Goal: Task Accomplishment & Management: Manage account settings

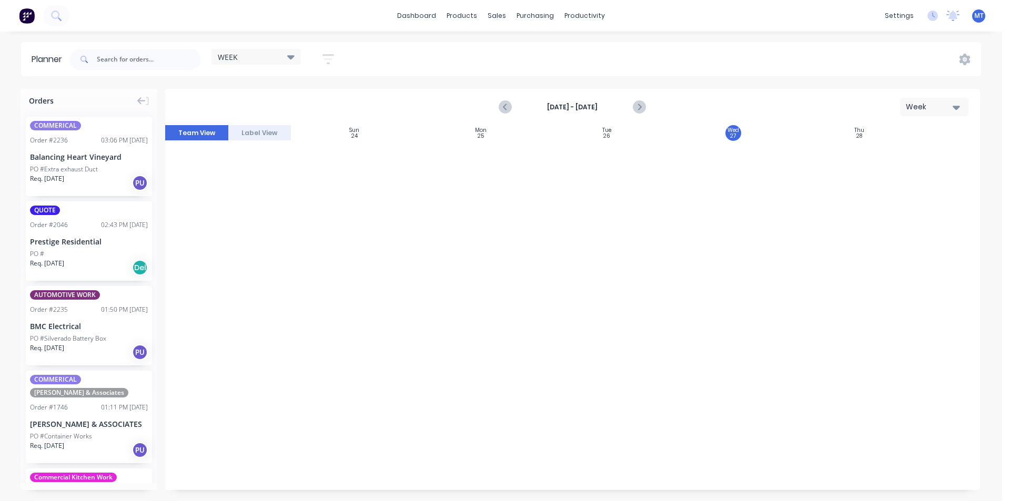
scroll to position [1371, 186]
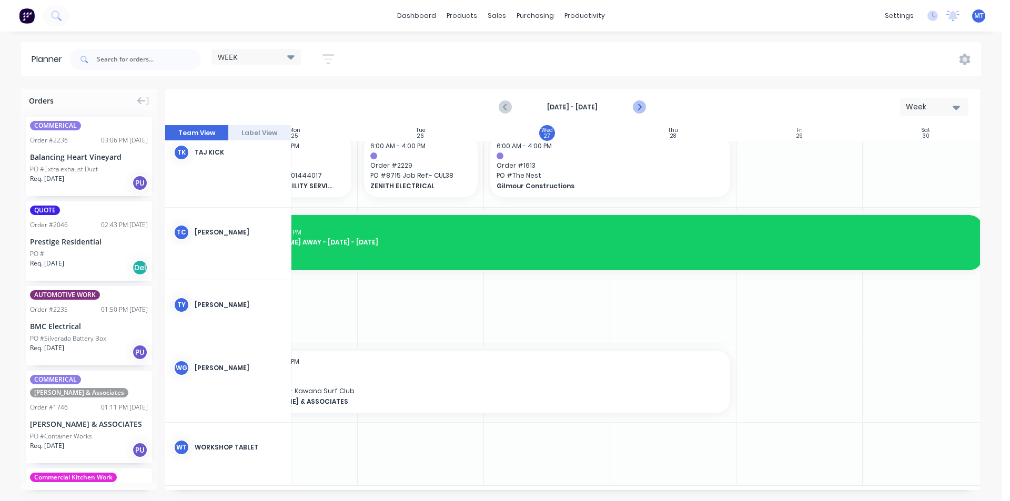
click at [639, 106] on icon "Next page" at bounding box center [639, 107] width 13 height 13
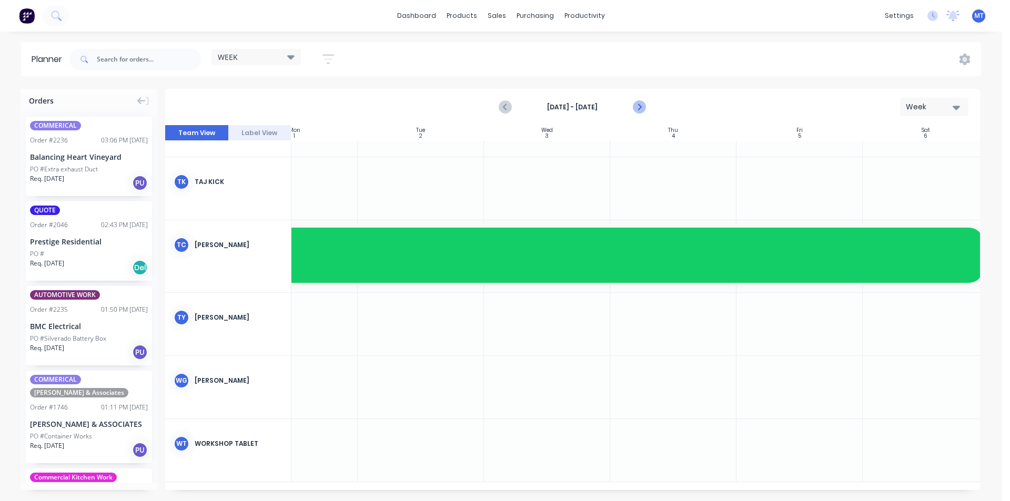
scroll to position [1153, 186]
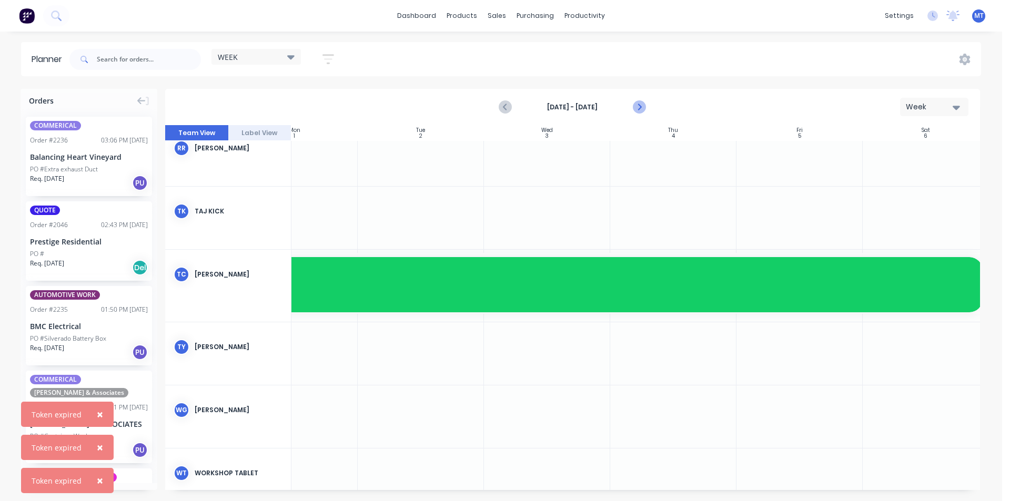
click at [639, 106] on icon "Next page" at bounding box center [639, 107] width 13 height 13
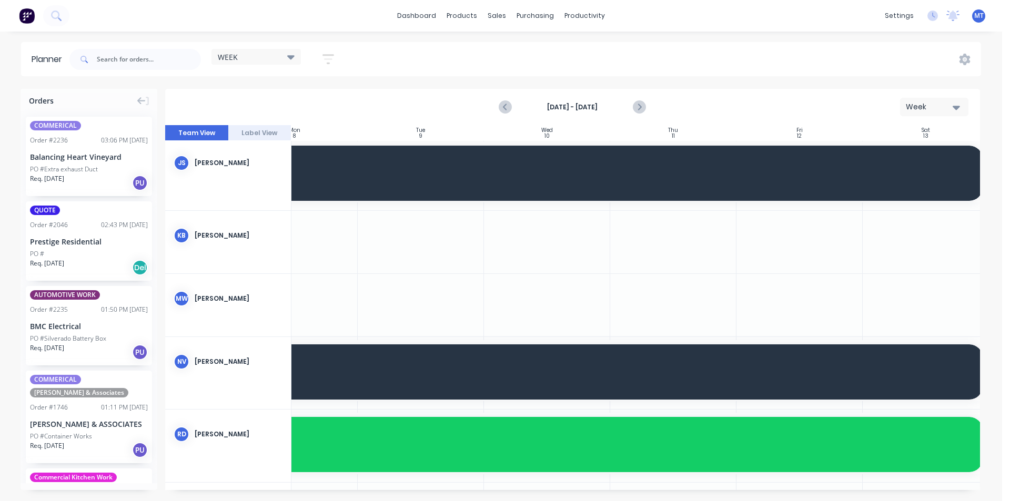
scroll to position [263, 186]
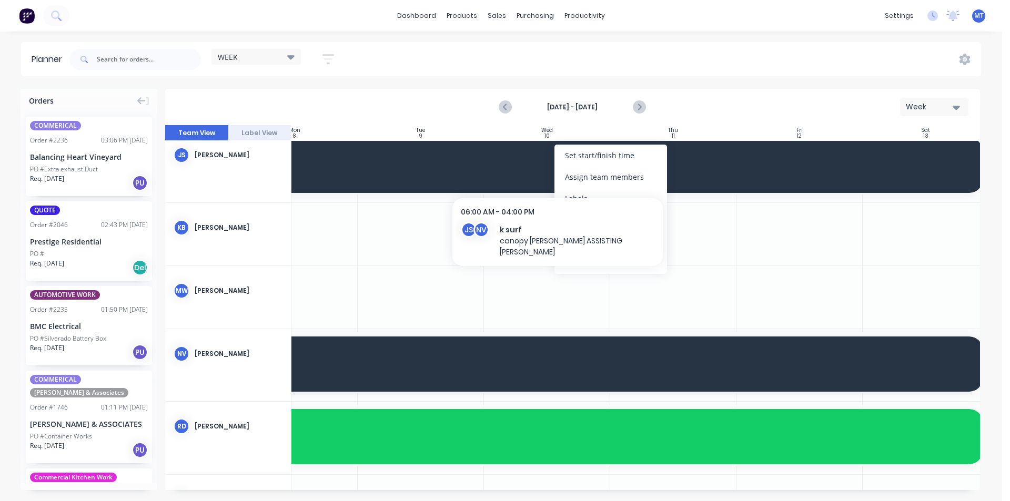
click at [538, 169] on span "k surf" at bounding box center [547, 165] width 854 height 9
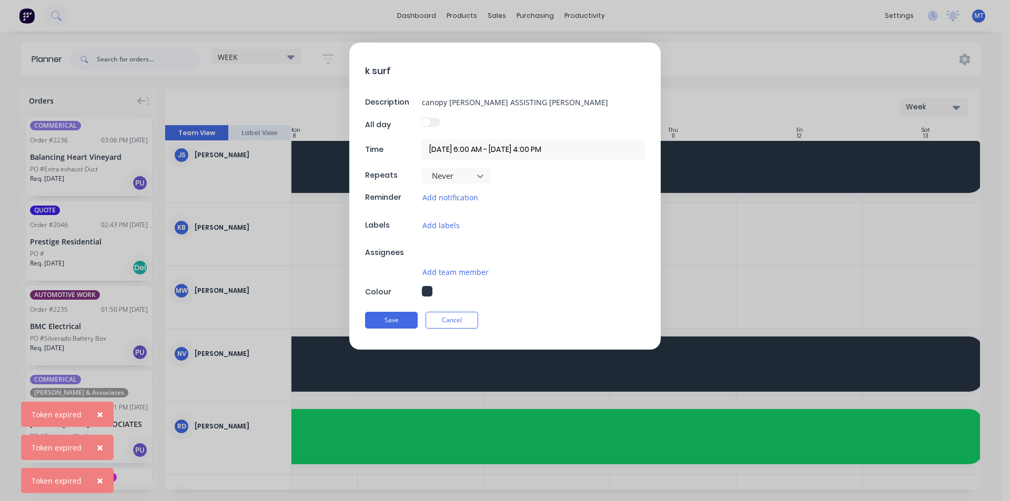
drag, startPoint x: 445, startPoint y: 321, endPoint x: 544, endPoint y: 258, distance: 116.9
click at [446, 321] on button "Cancel" at bounding box center [452, 320] width 53 height 17
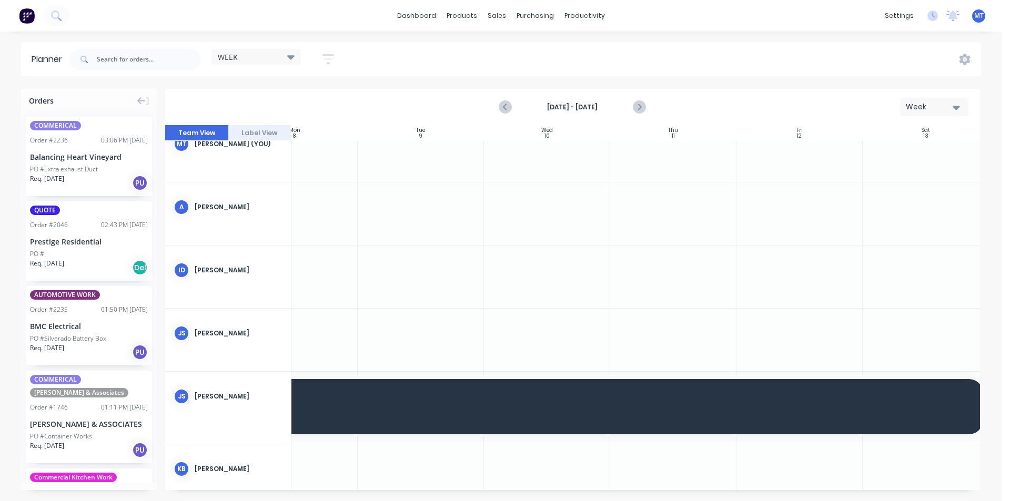
scroll to position [0, 186]
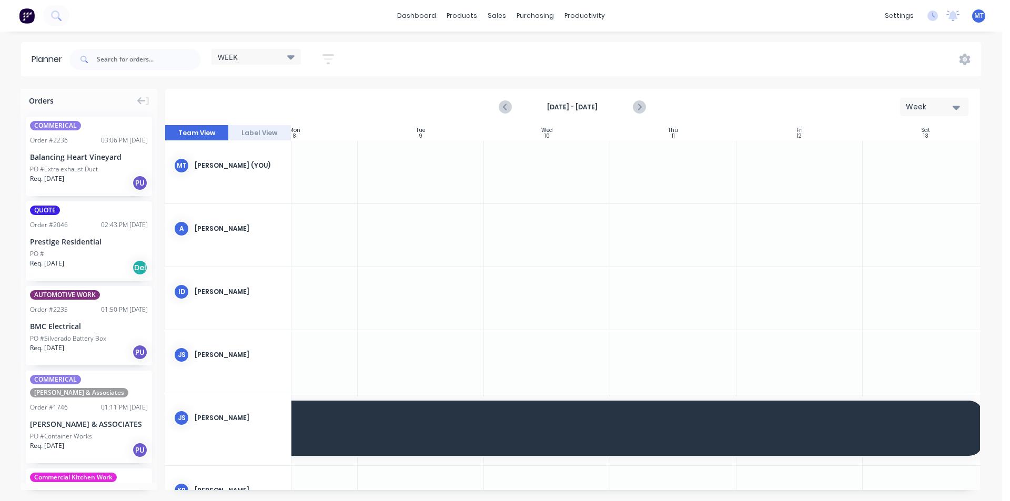
drag, startPoint x: 981, startPoint y: 196, endPoint x: 985, endPoint y: 235, distance: 38.7
click at [985, 235] on div "Orders COMMERICAL Order # 2236 03:06 PM 26/08/25 Balancing Heart Vineyard PO #E…" at bounding box center [501, 295] width 1002 height 412
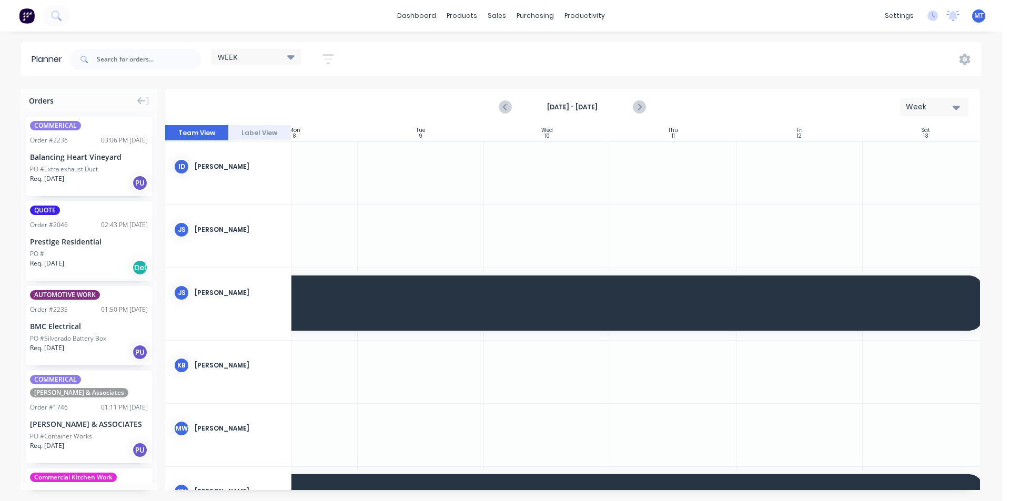
scroll to position [148, 186]
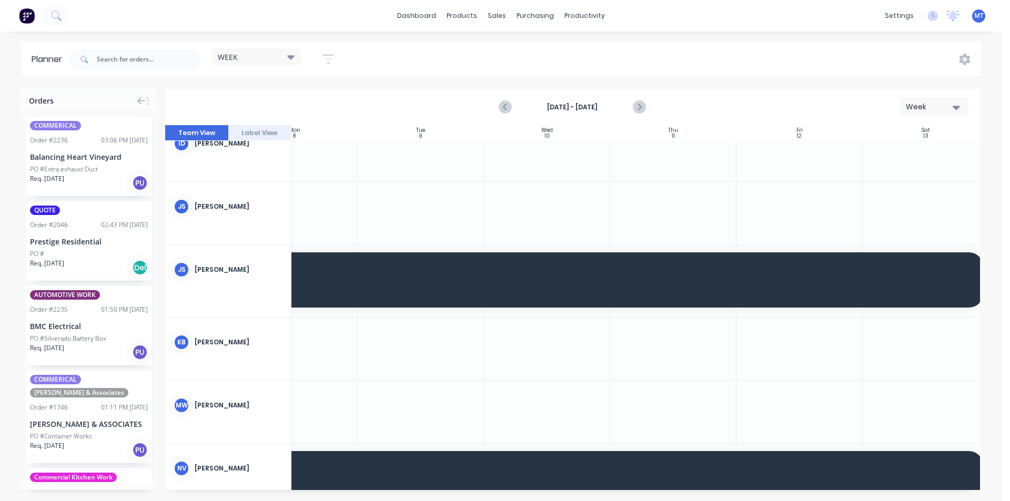
click at [531, 314] on div at bounding box center [547, 281] width 126 height 72
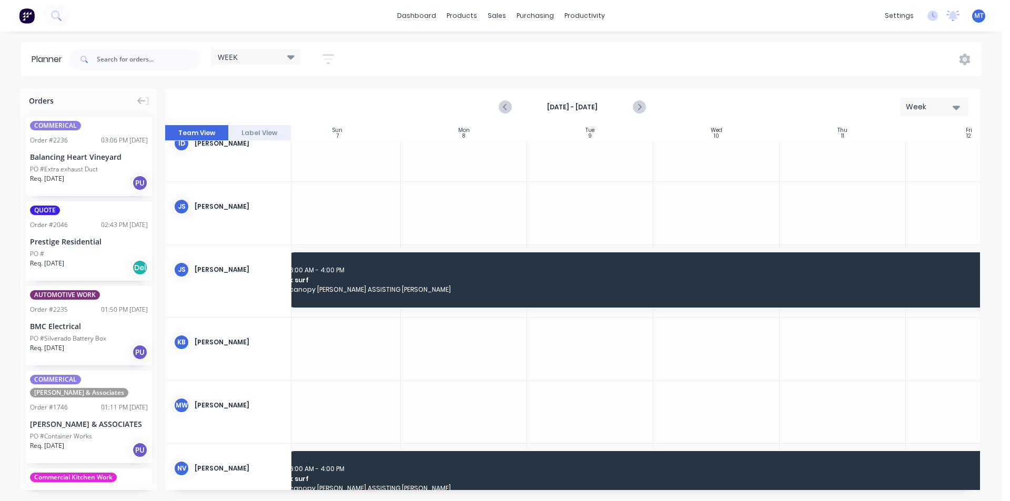
click at [471, 311] on div at bounding box center [464, 281] width 126 height 72
drag, startPoint x: 471, startPoint y: 311, endPoint x: 452, endPoint y: 247, distance: 66.9
click at [452, 247] on div "6:00 AM - 4:00 PM k surf canopy manuf NATHAN ASSISTING JO k surf, Start: Thursd…" at bounding box center [717, 277] width 884 height 64
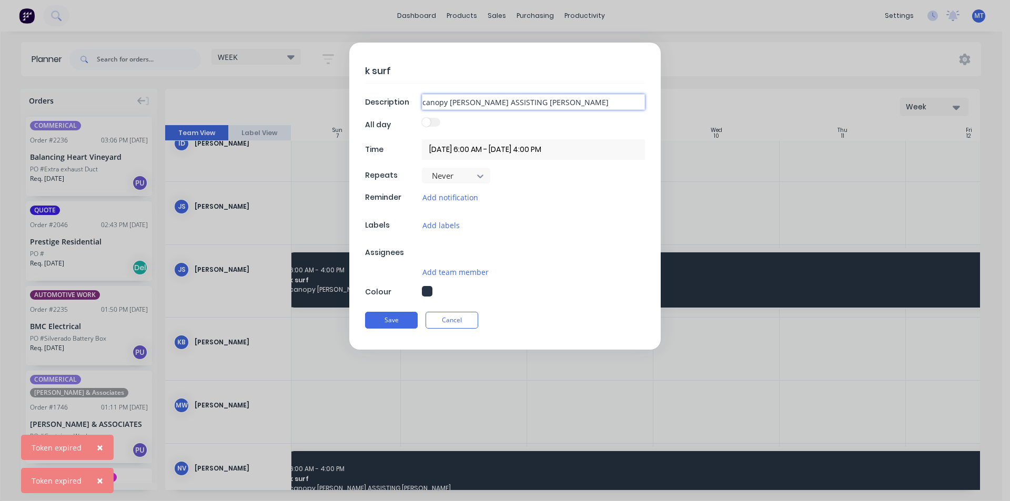
click at [562, 98] on input "canopy [PERSON_NAME] ASSISTING [PERSON_NAME]" at bounding box center [533, 102] width 223 height 16
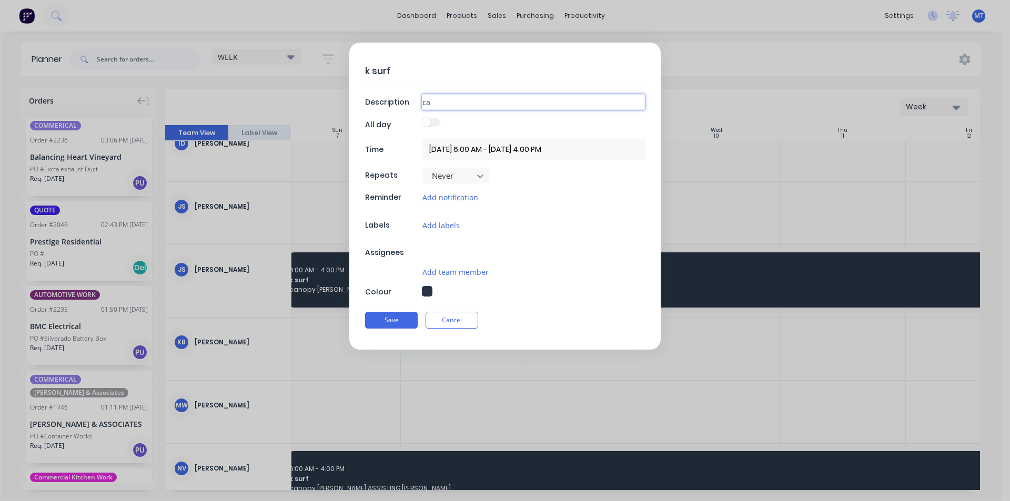
type input "c"
type input "Hatched duct install"
drag, startPoint x: 564, startPoint y: 98, endPoint x: 467, endPoint y: 150, distance: 109.9
click at [467, 150] on input "28/08/2025 6:00 AM - 16/09/2025 4:00 PM" at bounding box center [533, 149] width 223 height 21
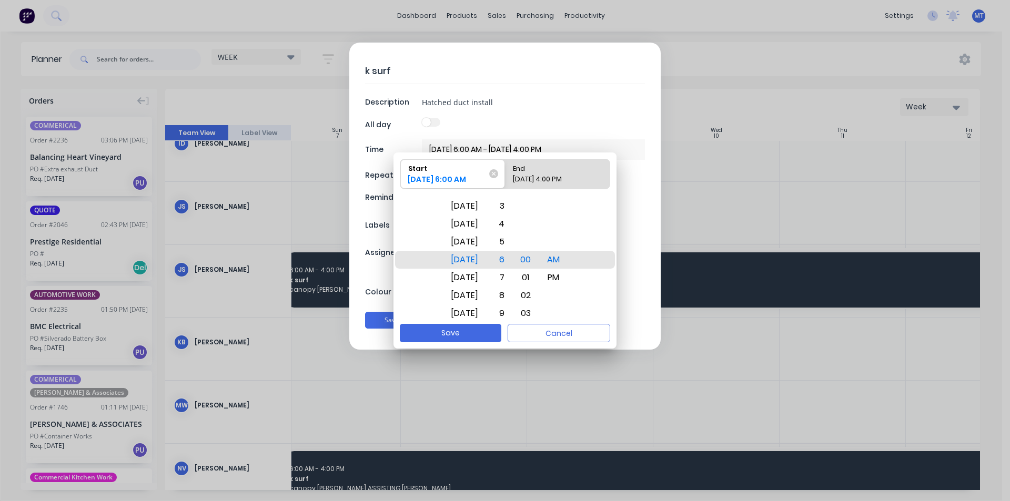
click at [617, 147] on input "28/08/2025 6:00 AM - 16/09/2025 4:00 PM" at bounding box center [533, 149] width 223 height 21
click at [484, 315] on div "Tue Sep 9" at bounding box center [465, 314] width 40 height 18
click at [511, 266] on div "6" at bounding box center [499, 260] width 23 height 18
click at [560, 173] on div "End" at bounding box center [552, 166] width 87 height 15
click at [506, 173] on input "End 16/09/2025 4:00 PM" at bounding box center [505, 173] width 1 height 29
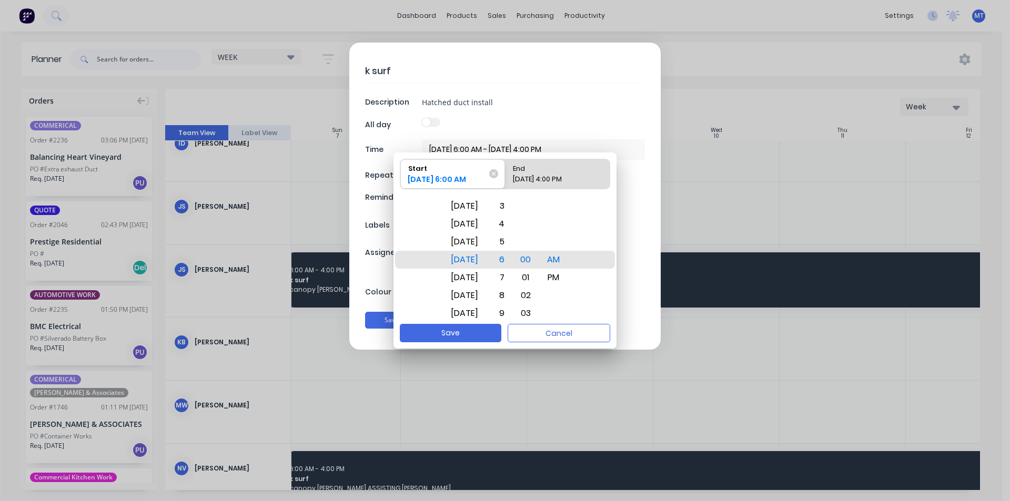
radio input "true"
click at [586, 264] on div "Tue Sep 9 Wed Sep 10 Thu Sep 11 Fri Sep 12 Sat Sep 13 Sun Sep 14 Mon Sep 15 Tue…" at bounding box center [505, 260] width 223 height 128
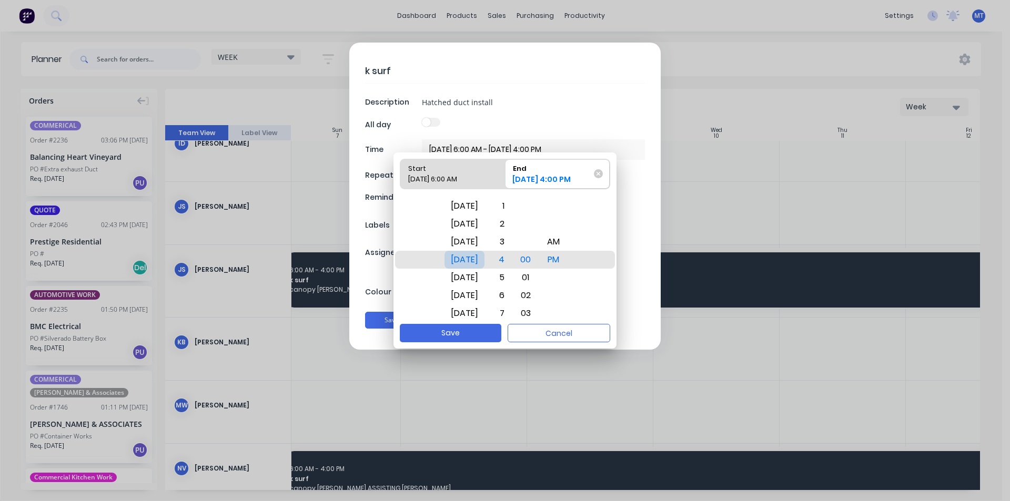
click at [485, 266] on div "Wed Sep 17" at bounding box center [465, 260] width 40 height 18
click at [463, 340] on button "Save" at bounding box center [451, 333] width 102 height 18
type input "09/09/2025 6:00 AM - 17/09/2025 4:00 PM"
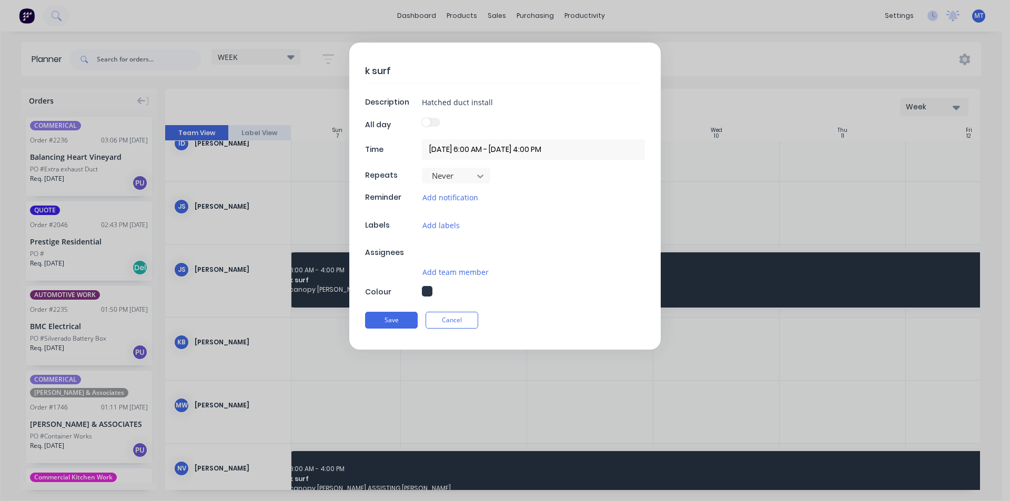
click at [413, 71] on textarea "k surf" at bounding box center [505, 70] width 280 height 25
type textarea "k"
type textarea "hatched"
click at [398, 320] on button "Save" at bounding box center [391, 320] width 53 height 17
click at [711, 361] on div "hatched Description Hatched duct install All day Time 09/09/2025 6:00 AM - 17/0…" at bounding box center [505, 250] width 1010 height 501
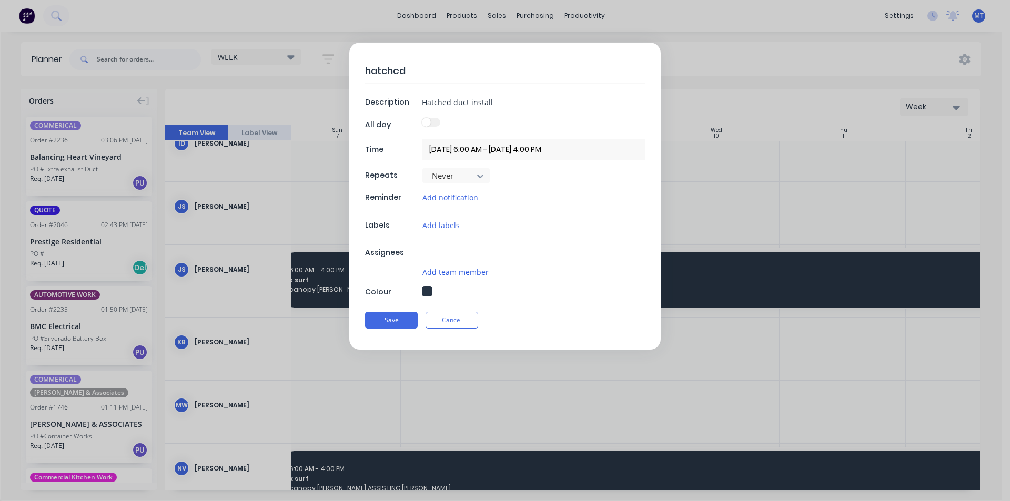
click at [476, 271] on button "Add team member" at bounding box center [455, 272] width 67 height 12
click at [500, 276] on input "text" at bounding box center [508, 273] width 112 height 21
click at [469, 275] on input "text" at bounding box center [508, 273] width 112 height 21
click at [445, 276] on icon at bounding box center [445, 276] width 3 height 3
click at [406, 257] on div "Assignees" at bounding box center [392, 252] width 54 height 11
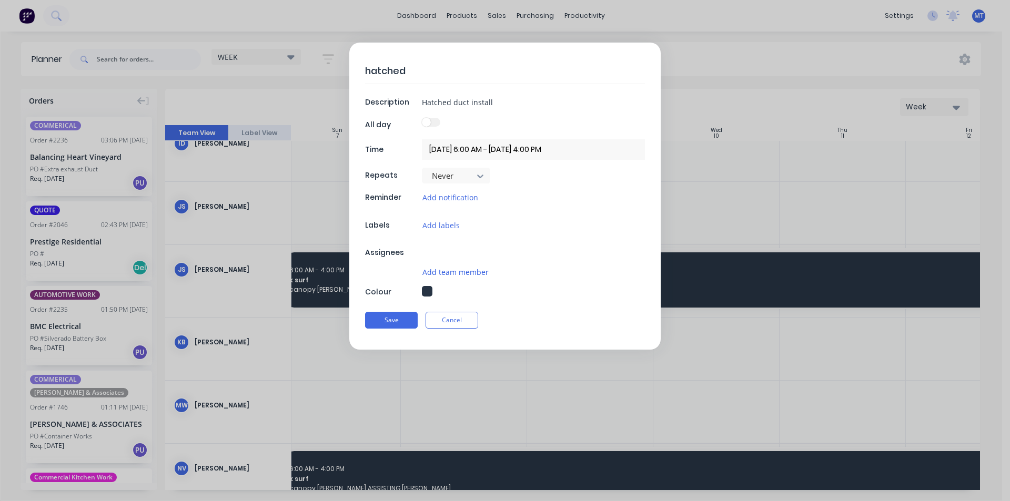
click at [455, 277] on button "Add team member" at bounding box center [455, 272] width 67 height 12
drag, startPoint x: 475, startPoint y: 266, endPoint x: 506, endPoint y: 277, distance: 33.4
click at [506, 277] on input "text" at bounding box center [508, 273] width 112 height 21
click at [547, 271] on input "text" at bounding box center [508, 273] width 112 height 21
click at [483, 271] on input "text" at bounding box center [508, 273] width 112 height 21
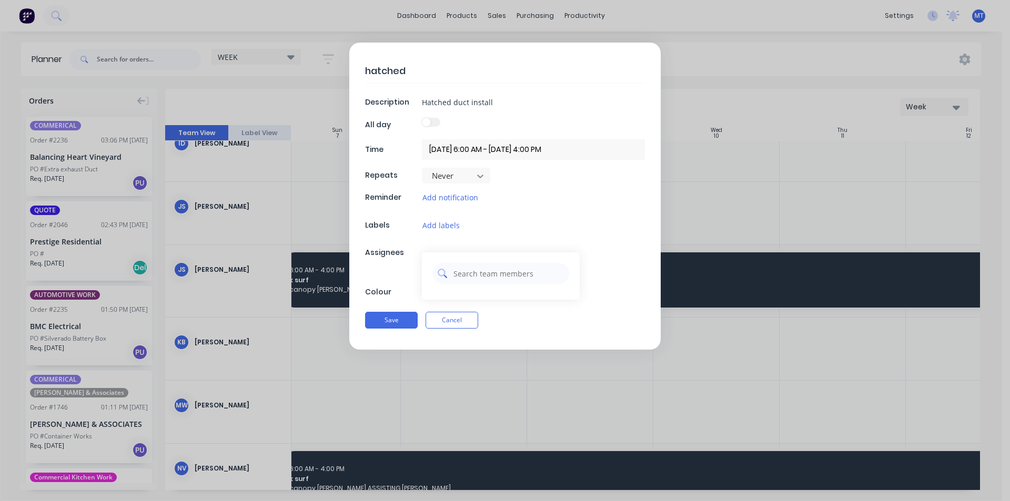
click at [483, 271] on input "text" at bounding box center [508, 273] width 112 height 21
drag, startPoint x: 495, startPoint y: 274, endPoint x: 464, endPoint y: 268, distance: 31.7
click at [465, 267] on input "text" at bounding box center [508, 273] width 112 height 21
click at [446, 272] on icon at bounding box center [442, 273] width 9 height 9
drag, startPoint x: 477, startPoint y: 273, endPoint x: 444, endPoint y: 271, distance: 33.2
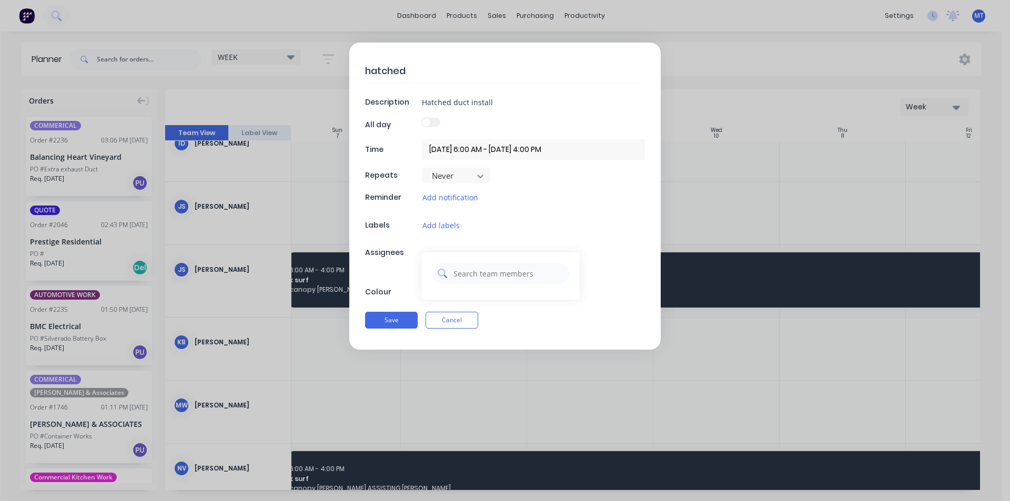
click at [444, 271] on icon at bounding box center [442, 273] width 8 height 8
click at [469, 274] on input "text" at bounding box center [508, 273] width 112 height 21
click at [541, 281] on input "text" at bounding box center [508, 273] width 112 height 21
click at [551, 280] on input "text" at bounding box center [508, 273] width 112 height 21
click at [444, 276] on icon at bounding box center [442, 273] width 8 height 8
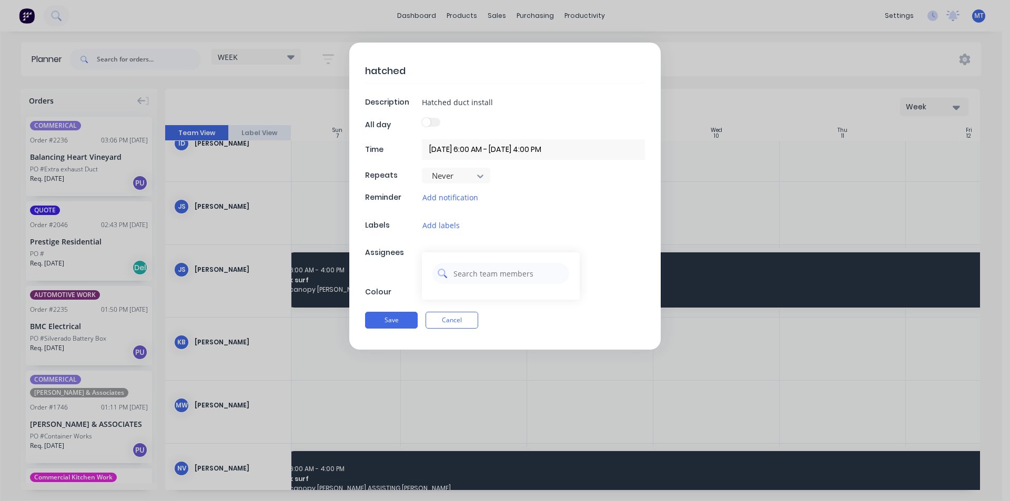
click at [443, 275] on icon at bounding box center [442, 273] width 8 height 8
click at [444, 275] on icon at bounding box center [442, 273] width 8 height 8
drag, startPoint x: 584, startPoint y: 232, endPoint x: 570, endPoint y: 239, distance: 15.3
click at [584, 232] on div "hatched Description Hatched duct install All day Time 09/09/2025 6:00 AM - 17/0…" at bounding box center [504, 196] width 311 height 307
click at [473, 271] on button "Add team member" at bounding box center [455, 272] width 67 height 12
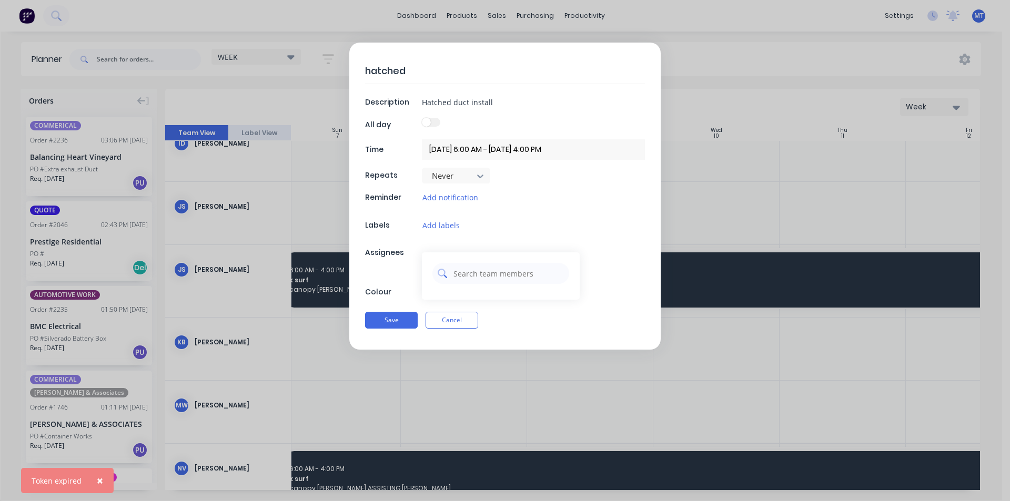
click at [526, 270] on input "text" at bounding box center [508, 273] width 112 height 21
click at [431, 124] on label at bounding box center [431, 122] width 18 height 9
click at [476, 276] on button "Add team member" at bounding box center [455, 272] width 67 height 12
drag, startPoint x: 476, startPoint y: 276, endPoint x: 450, endPoint y: 278, distance: 25.9
click at [446, 278] on div at bounding box center [501, 273] width 137 height 21
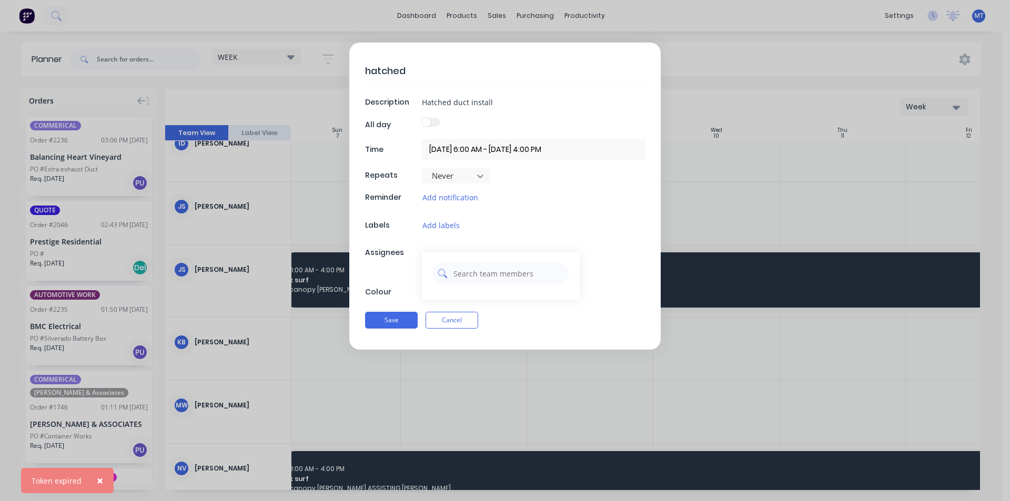
click at [453, 277] on input "text" at bounding box center [508, 273] width 112 height 21
click at [454, 277] on input "text" at bounding box center [508, 273] width 112 height 21
click at [469, 274] on input "text" at bounding box center [508, 273] width 112 height 21
type input "joseph"
click at [405, 319] on button "Save" at bounding box center [391, 320] width 53 height 17
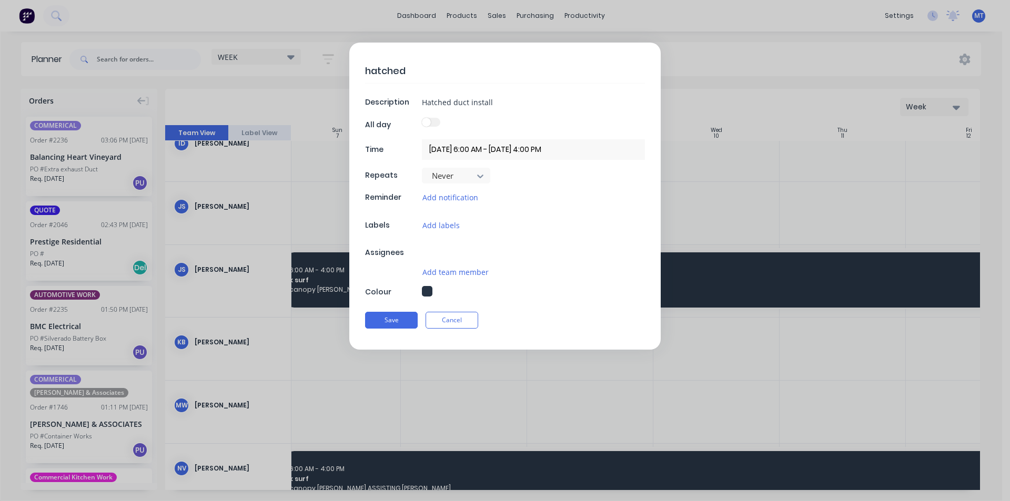
click at [609, 341] on div "hatched Description Hatched duct install All day Time 09/09/2025 6:00 AM - 17/0…" at bounding box center [504, 196] width 311 height 307
click at [620, 97] on input "Hatched duct install" at bounding box center [533, 102] width 223 height 16
click at [620, 88] on div "hatched Description Hatched duct install All day Time 09/09/2025 6:00 AM - 17/0…" at bounding box center [504, 196] width 311 height 307
click at [619, 71] on textarea "hatched" at bounding box center [505, 70] width 280 height 25
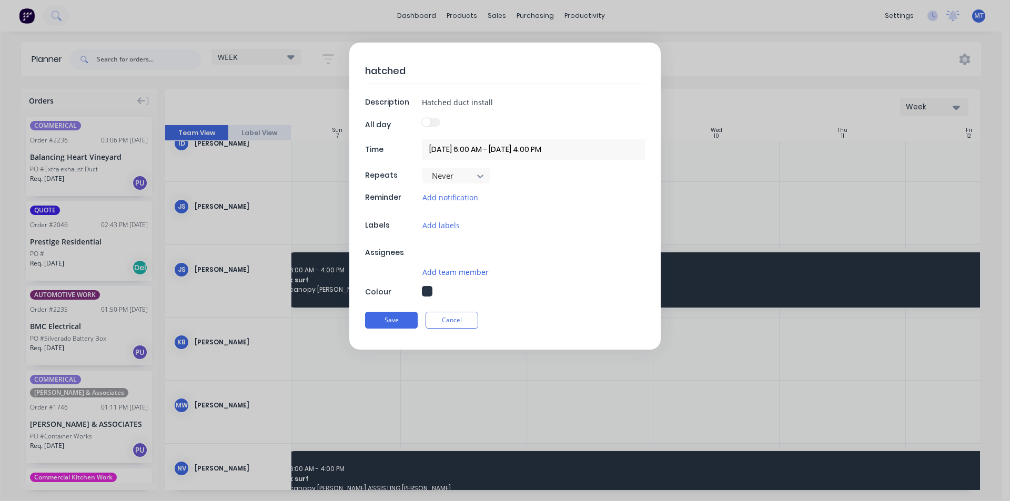
click at [461, 275] on button "Add team member" at bounding box center [455, 272] width 67 height 12
click at [80, 479] on div "× Token expired" at bounding box center [67, 480] width 93 height 25
click at [79, 479] on div "Token expired" at bounding box center [57, 481] width 50 height 11
click at [79, 479] on div "hatched Description Hatched duct install All day Time 09/09/2025 6:00 AM - 17/0…" at bounding box center [505, 250] width 1010 height 501
click at [623, 377] on div "hatched Description Hatched duct install All day Time 09/09/2025 6:00 AM - 17/0…" at bounding box center [505, 250] width 1010 height 501
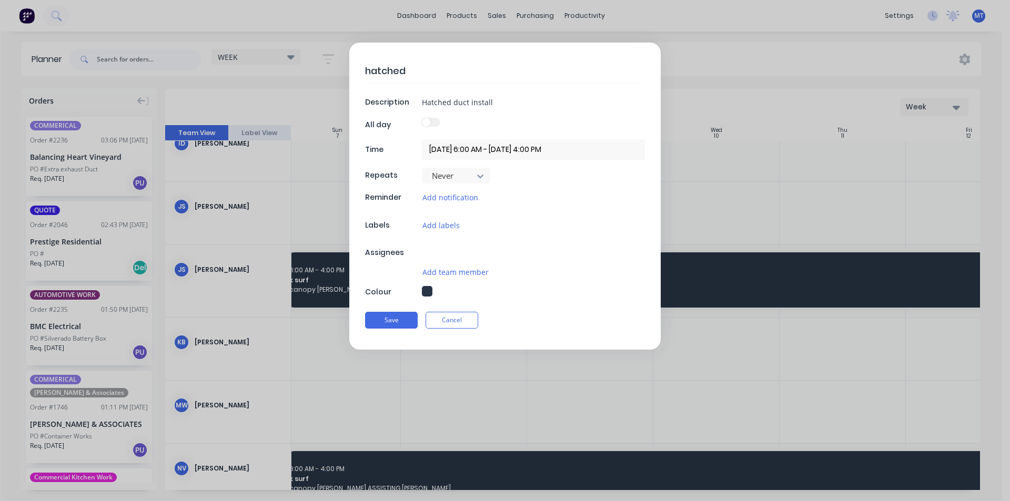
click at [622, 375] on div "hatched Description Hatched duct install All day Time 09/09/2025 6:00 AM - 17/0…" at bounding box center [505, 250] width 1010 height 501
click at [473, 274] on button "Add team member" at bounding box center [455, 272] width 67 height 12
click at [491, 274] on input "text" at bounding box center [508, 273] width 112 height 21
click at [70, 482] on div "Token expired" at bounding box center [57, 481] width 50 height 11
click at [86, 483] on button "×" at bounding box center [99, 480] width 27 height 25
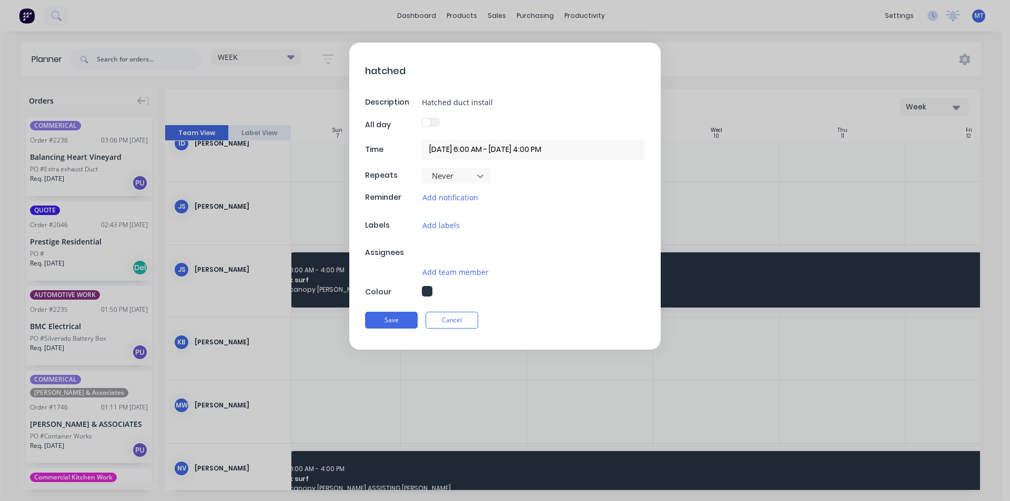
click at [86, 483] on div "hatched Description Hatched duct install All day Time 09/09/2025 6:00 AM - 17/0…" at bounding box center [505, 250] width 1010 height 501
click at [480, 276] on button "Add team member" at bounding box center [455, 272] width 67 height 12
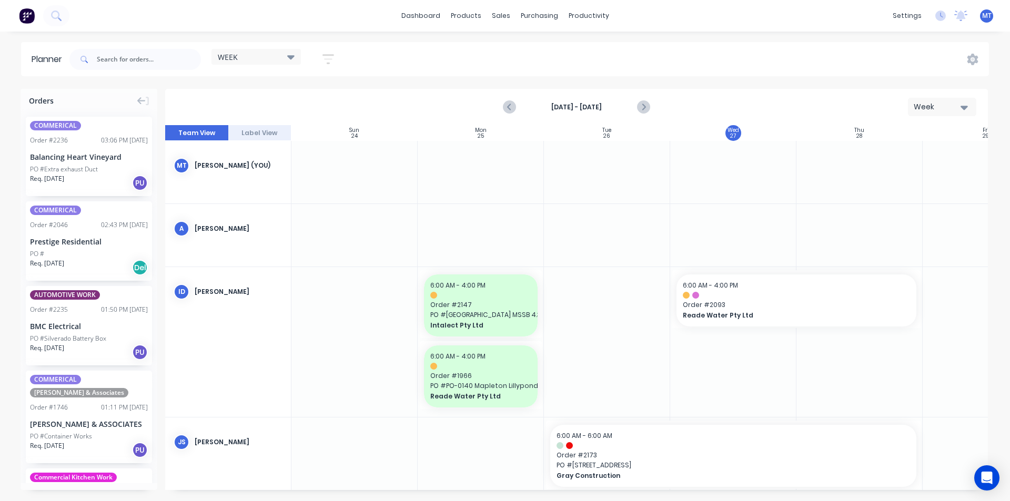
scroll to position [0, 1]
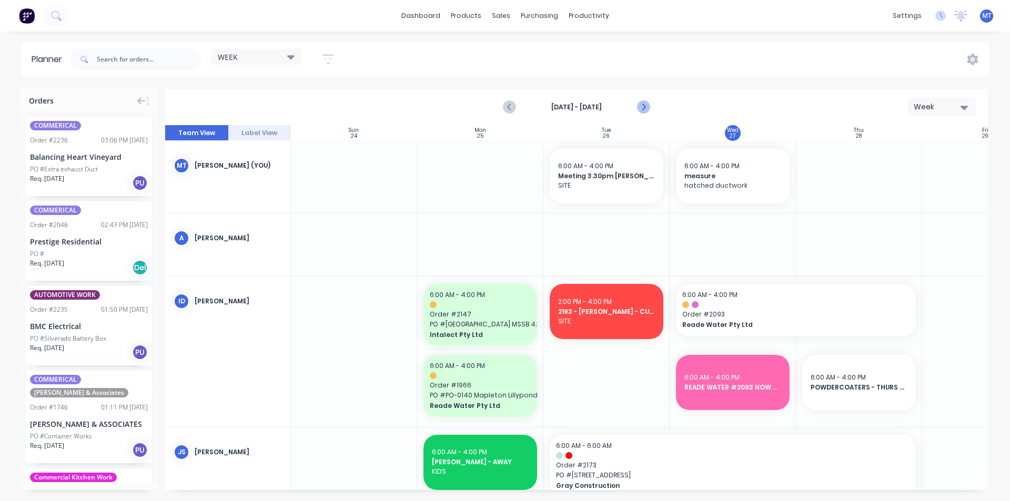
click at [647, 105] on icon "Next page" at bounding box center [643, 107] width 13 height 13
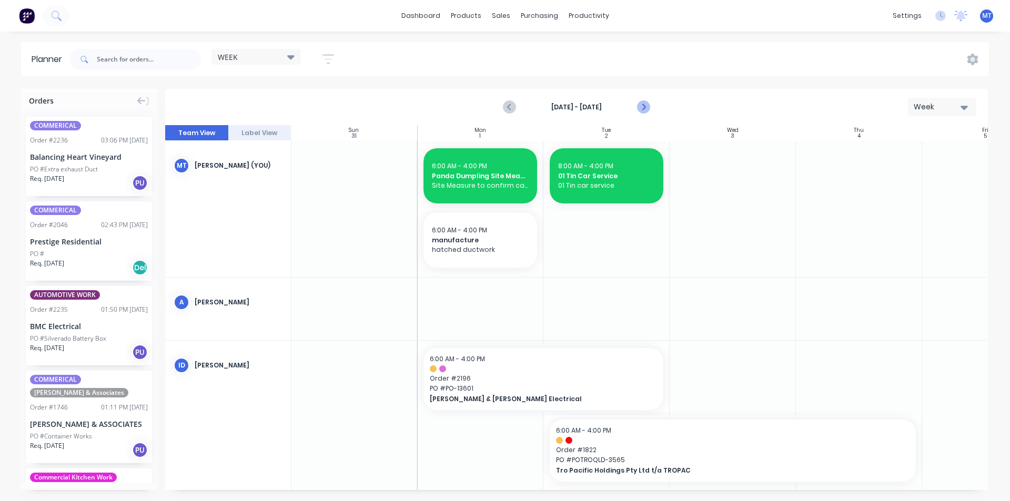
click at [647, 106] on icon "Next page" at bounding box center [643, 107] width 13 height 13
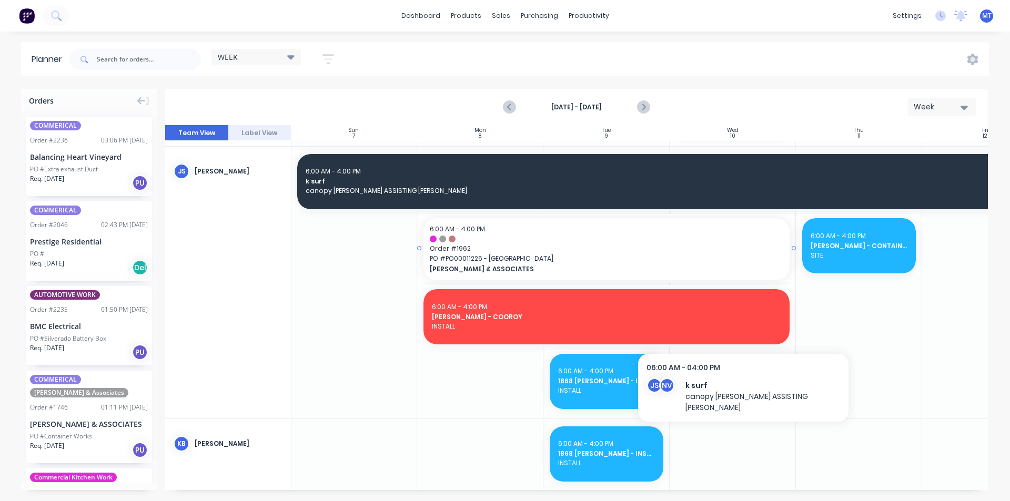
scroll to position [421, 1]
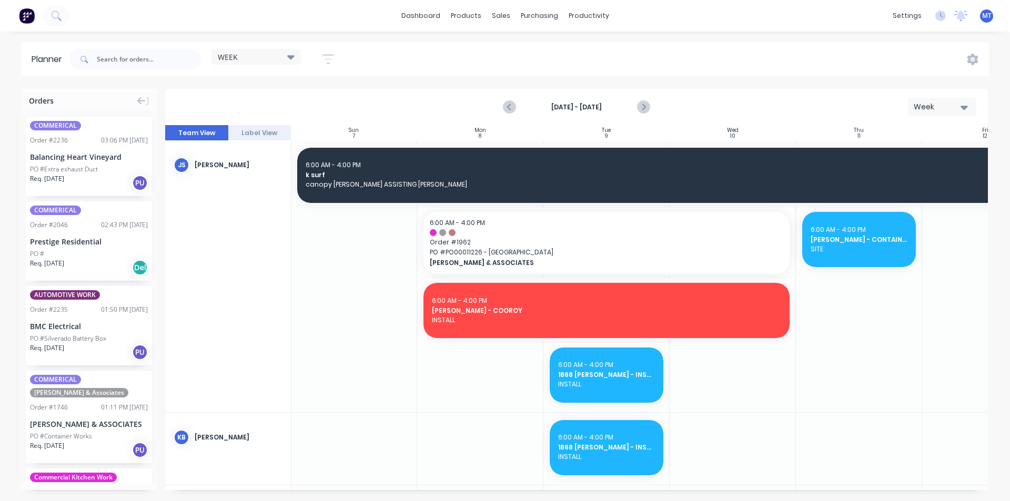
click at [495, 370] on div at bounding box center [480, 276] width 126 height 272
drag, startPoint x: 500, startPoint y: 365, endPoint x: 480, endPoint y: 367, distance: 20.2
click at [480, 367] on div at bounding box center [480, 276] width 126 height 272
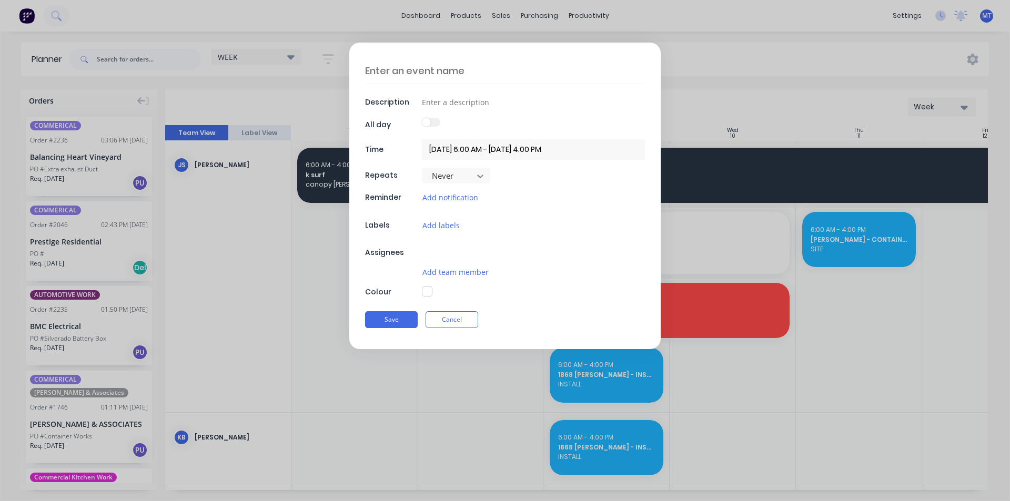
type textarea "x"
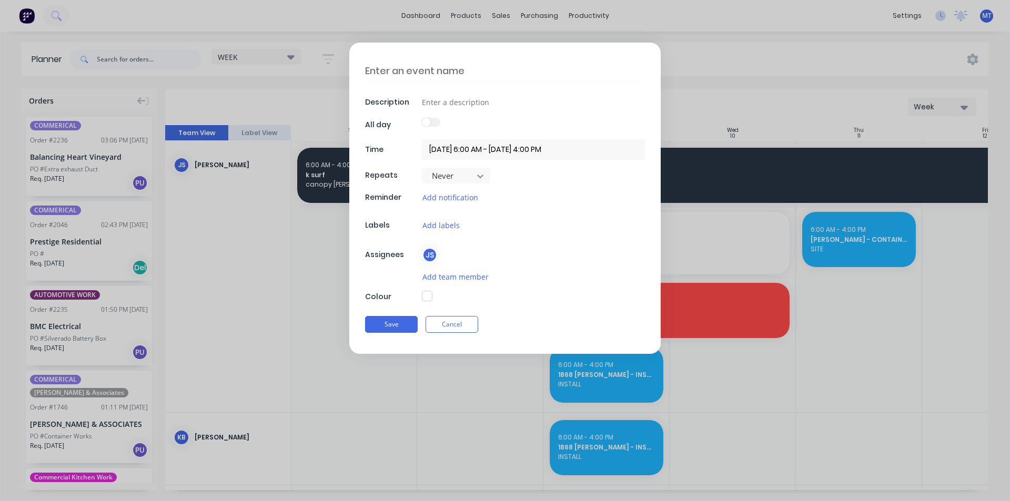
click at [472, 69] on textarea at bounding box center [505, 70] width 280 height 25
type textarea "H"
type textarea "x"
type textarea "Ha"
type textarea "x"
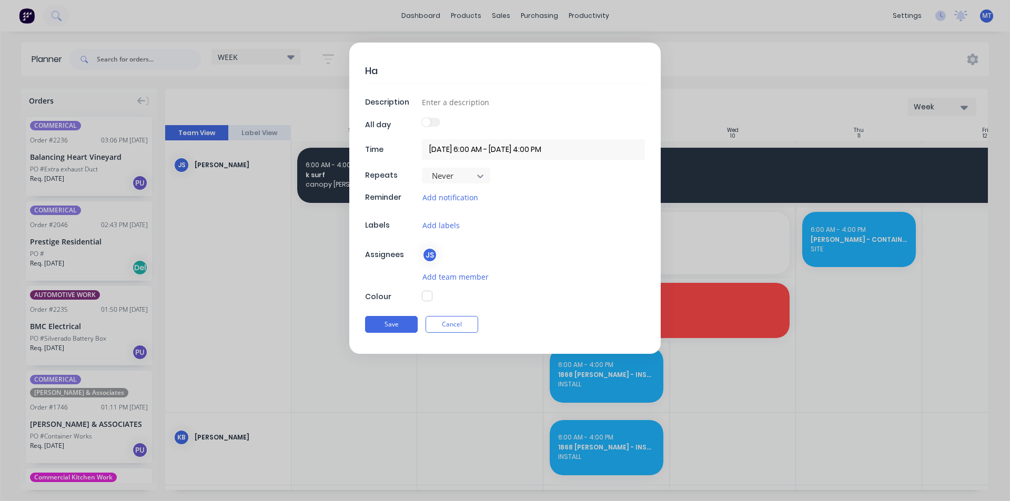
type textarea "Hat"
type textarea "x"
type textarea "Hatc"
type textarea "x"
type textarea "Hatch"
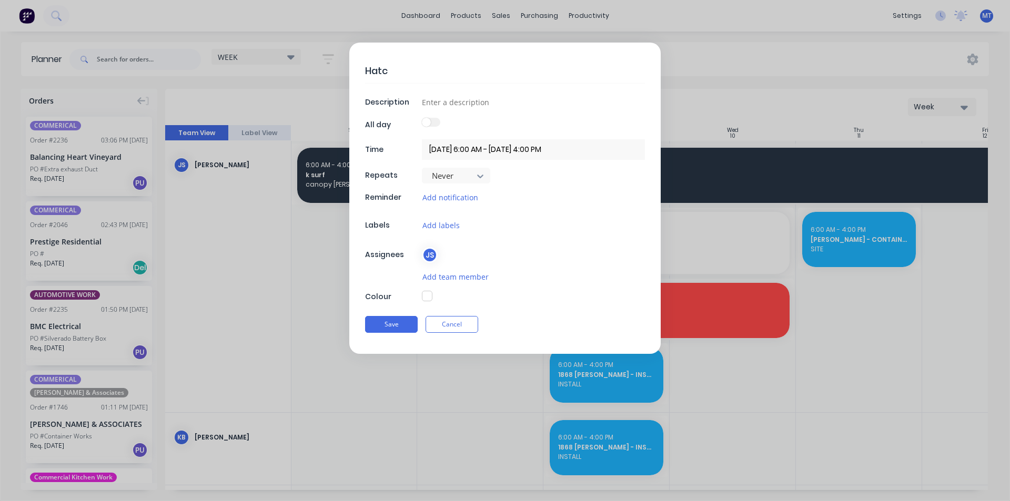
type textarea "x"
type textarea "Hatche"
type textarea "x"
type textarea "Hatched"
type textarea "x"
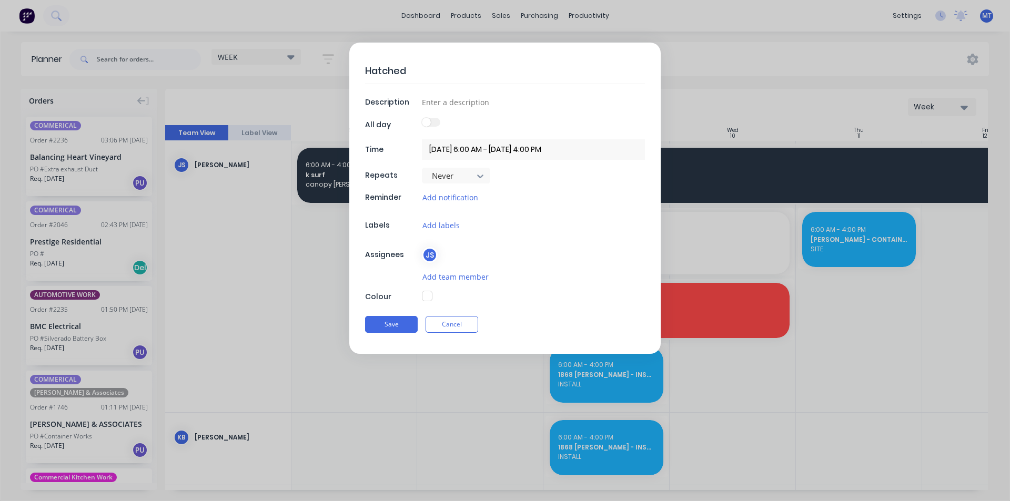
type textarea "Hatched"
type textarea "x"
type textarea "Hatched"
type textarea "x"
click at [491, 105] on input at bounding box center [533, 102] width 223 height 16
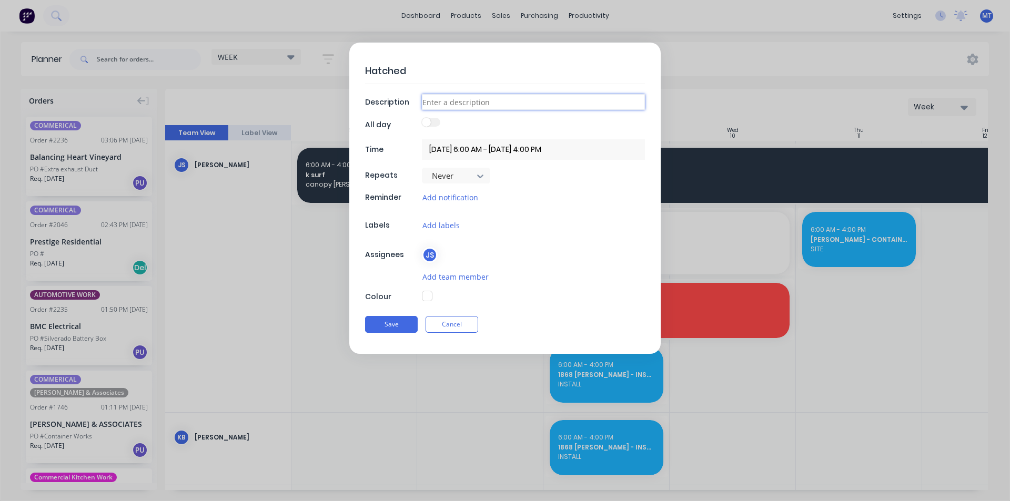
type input "d"
type textarea "x"
type input "du"
type textarea "x"
type input "duc"
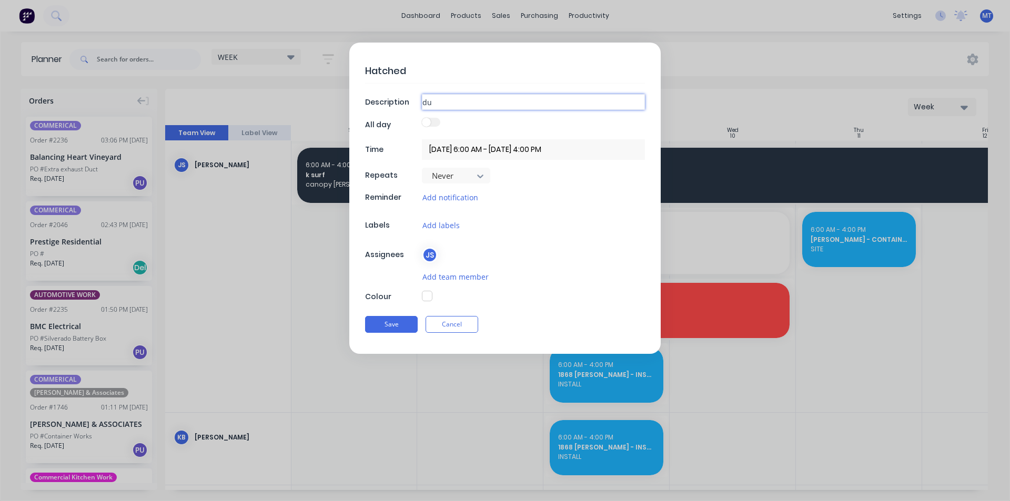
type textarea "x"
type input "duct"
type textarea "x"
type input "duct"
type textarea "x"
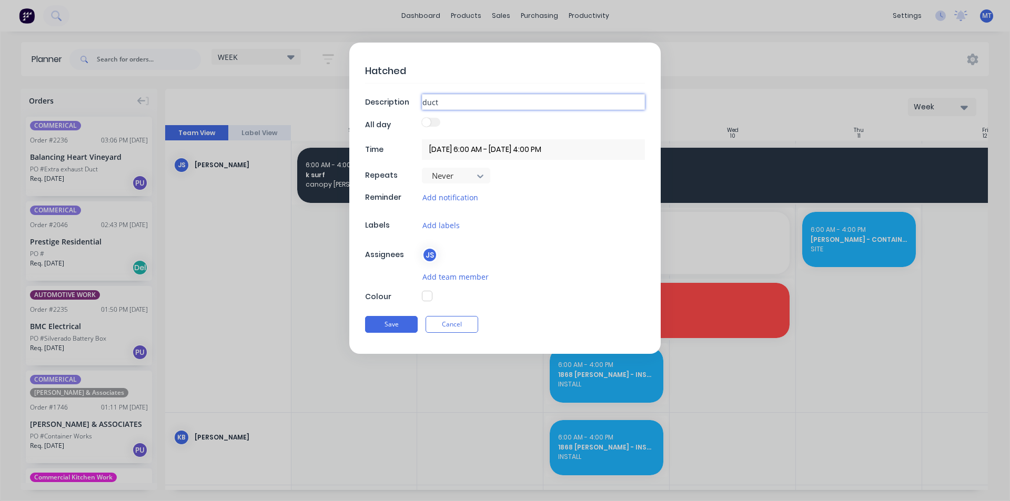
type input "duct i"
type textarea "x"
type input "duct in"
type textarea "x"
type input "duct ins"
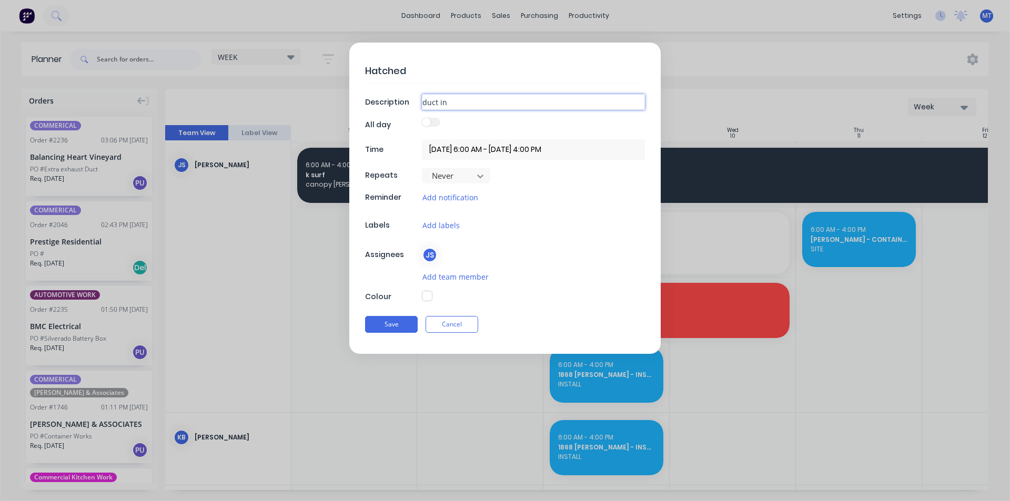
type textarea "x"
type input "duct inst"
type textarea "x"
type input "duct insta"
type textarea "x"
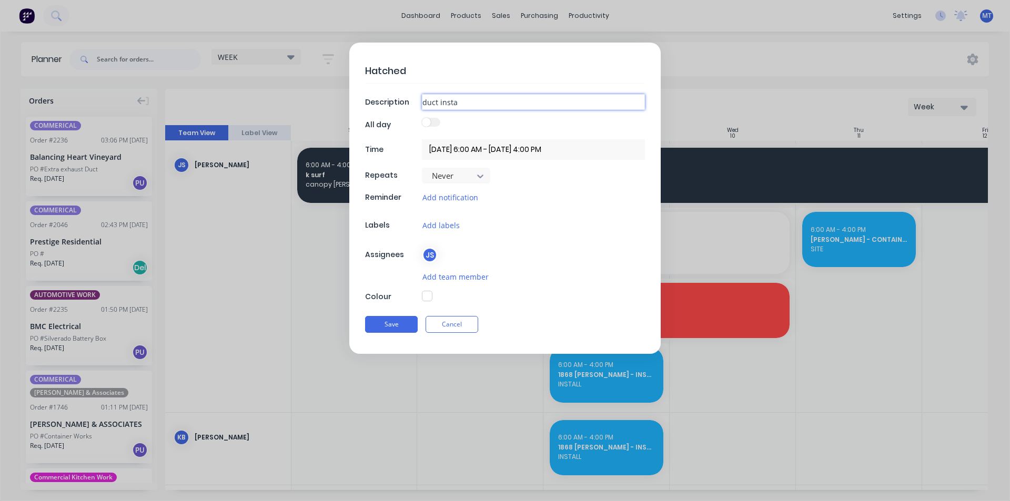
type input "duct instal"
type textarea "x"
type input "duct install"
type textarea "x"
type input "duct install"
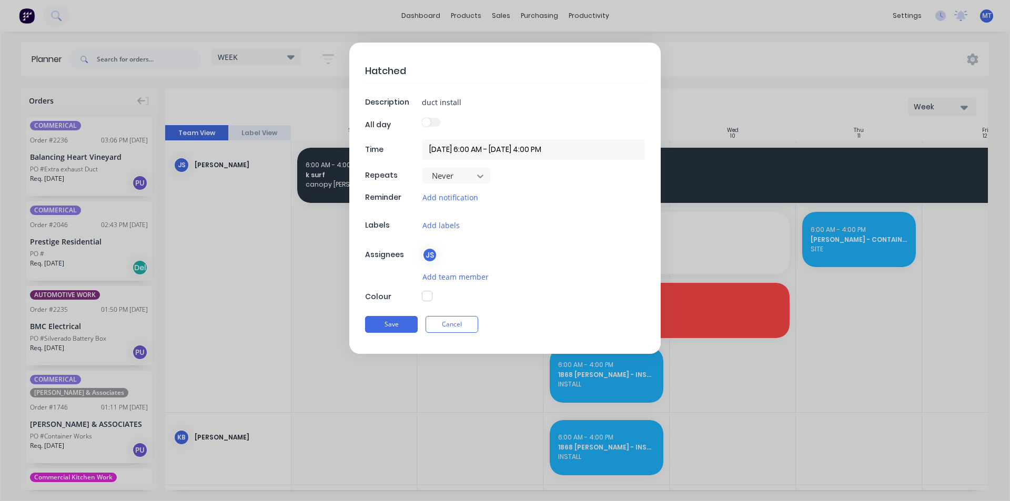
type textarea "x"
drag, startPoint x: 530, startPoint y: 211, endPoint x: 535, endPoint y: 202, distance: 10.1
click at [530, 211] on div "Hatched Description duct install All day Time 08/09/2025 6:00 AM - 08/09/2025 4…" at bounding box center [504, 198] width 311 height 311
click at [554, 157] on input "08/09/2025 6:00 AM - 08/09/2025 4:00 PM" at bounding box center [533, 149] width 223 height 21
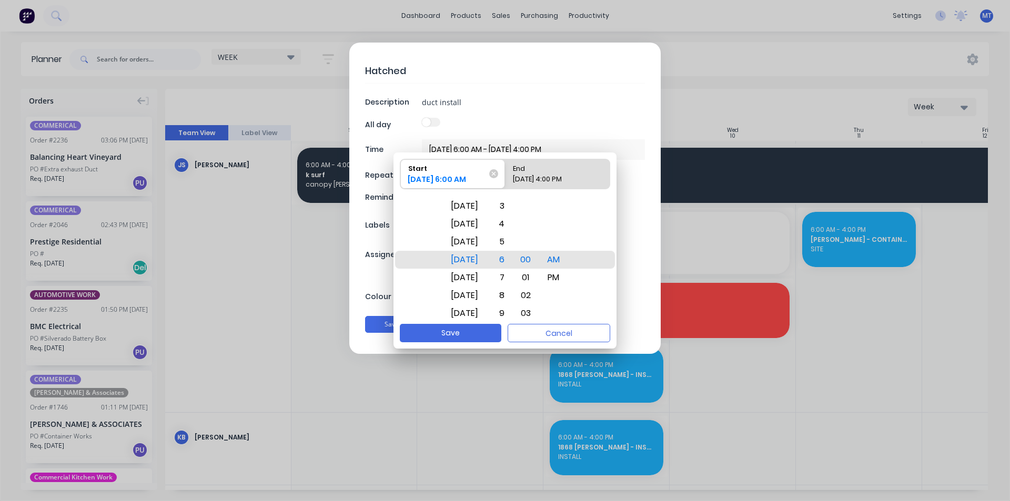
click at [540, 180] on div "08/09/2025 4:00 PM" at bounding box center [552, 181] width 87 height 15
click at [506, 180] on input "End 08/09/2025 4:00 PM" at bounding box center [505, 173] width 1 height 29
radio input "true"
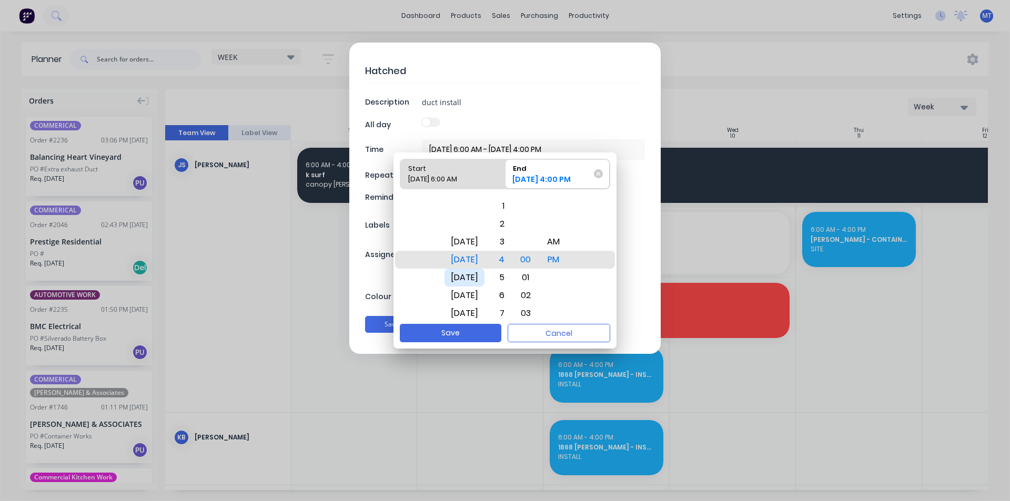
click at [485, 279] on div "Wed Sep 10" at bounding box center [465, 278] width 40 height 18
click at [591, 186] on div "10/09/2025 4:00 PM" at bounding box center [552, 181] width 87 height 15
click at [506, 186] on input "End 10/09/2025 4:00 PM" at bounding box center [505, 173] width 1 height 29
click at [479, 180] on div "08/09/2025 6:00 AM" at bounding box center [447, 181] width 87 height 15
click at [401, 180] on input "Start 08/09/2025 6:00 AM" at bounding box center [400, 173] width 1 height 29
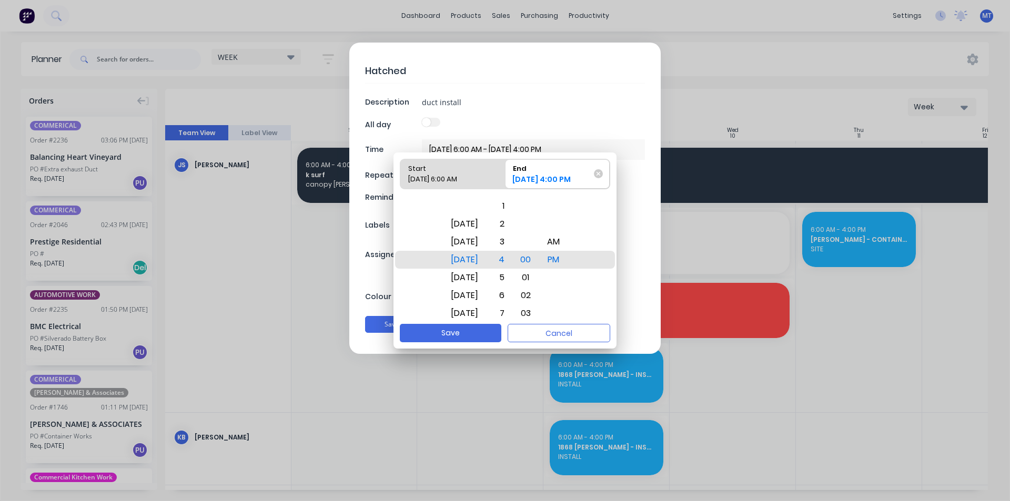
radio input "true"
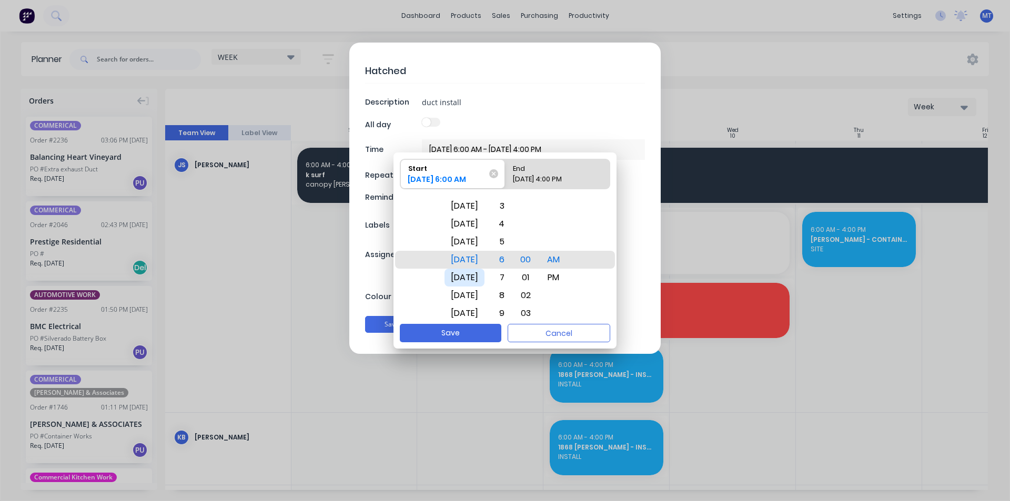
click at [485, 276] on div "Tue Sep 9" at bounding box center [465, 278] width 40 height 18
click at [476, 334] on button "Save" at bounding box center [451, 333] width 102 height 18
type input "09/09/2025 6:00 AM - 10/09/2025 4:00 PM"
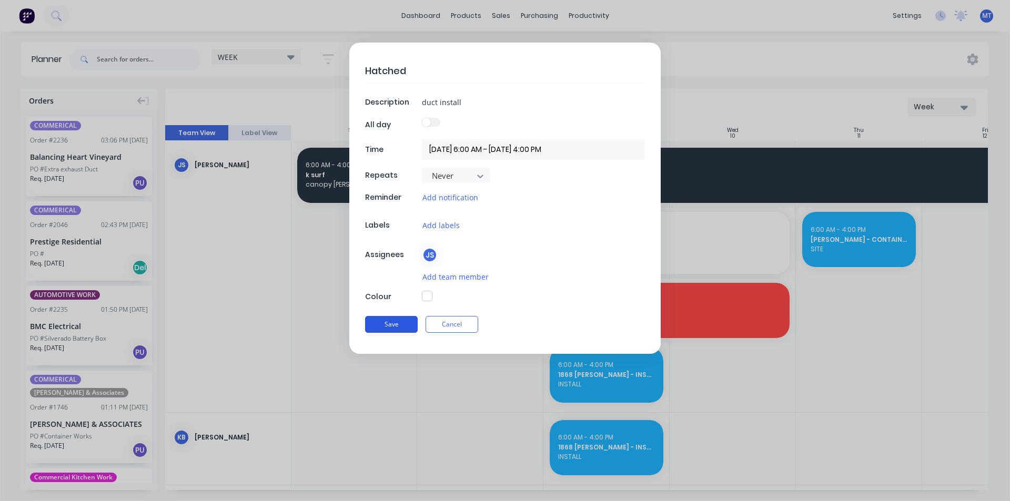
click at [399, 325] on button "Save" at bounding box center [391, 324] width 53 height 17
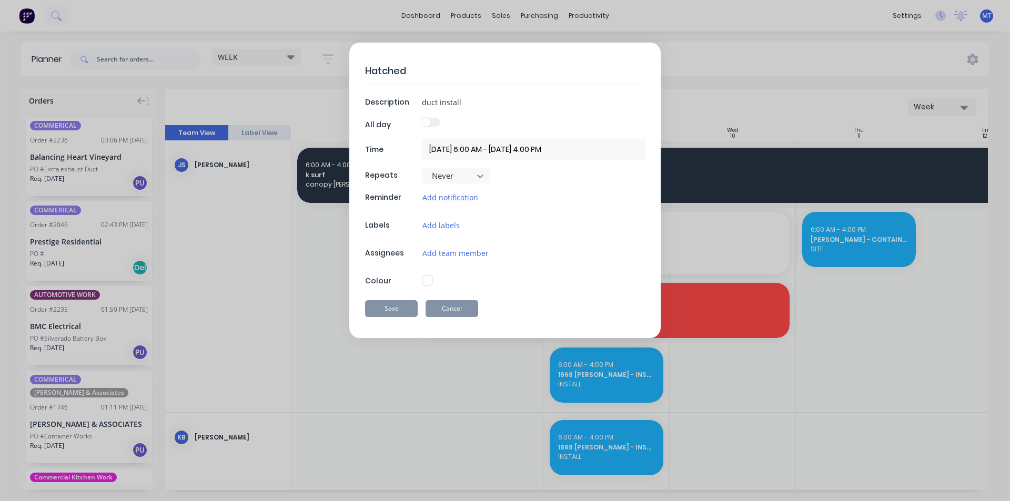
type textarea "x"
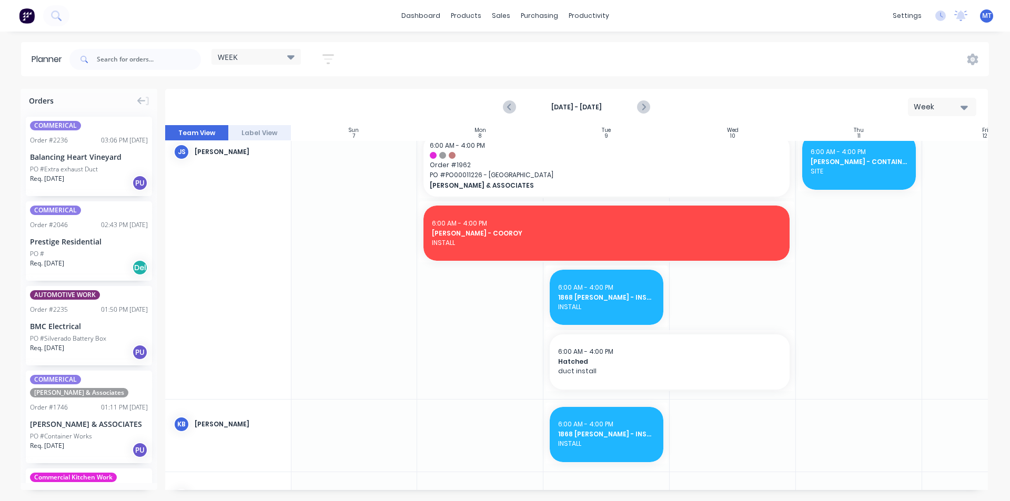
scroll to position [431, 1]
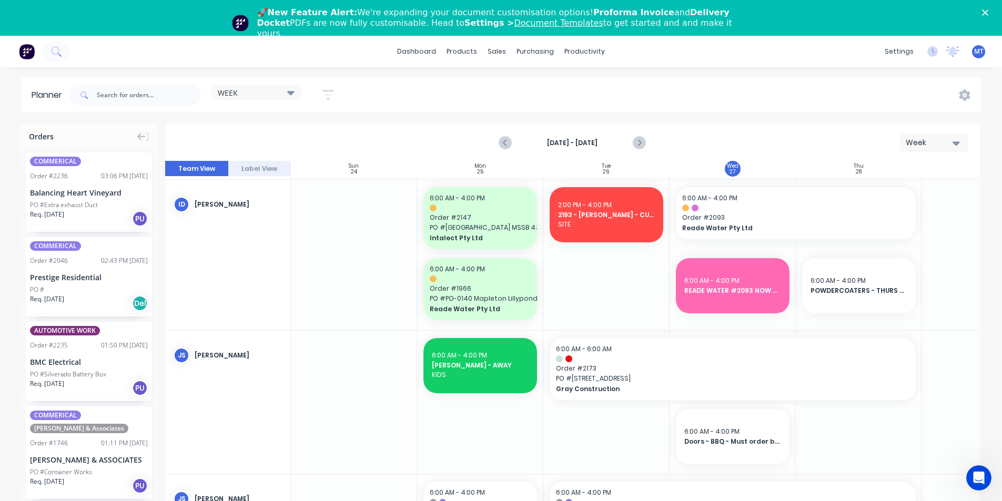
scroll to position [158, 1]
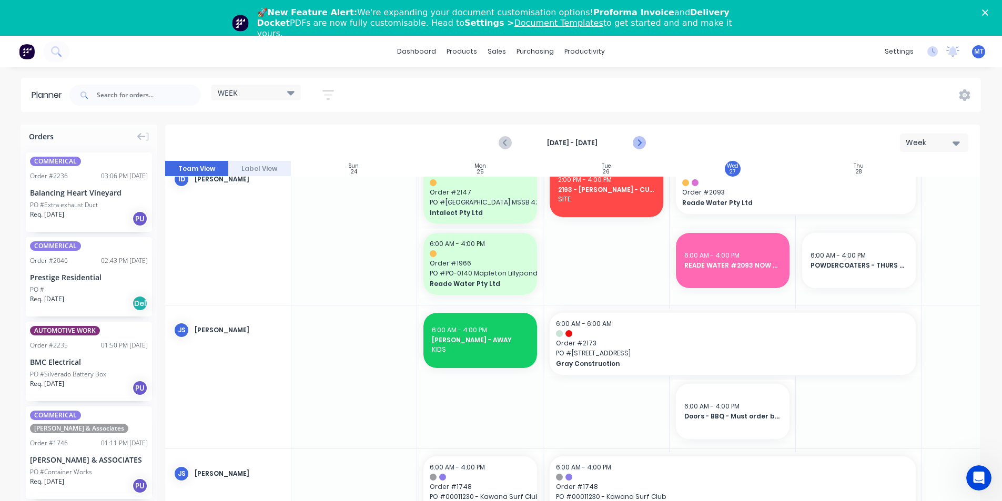
click at [637, 143] on icon "Next page" at bounding box center [639, 143] width 13 height 13
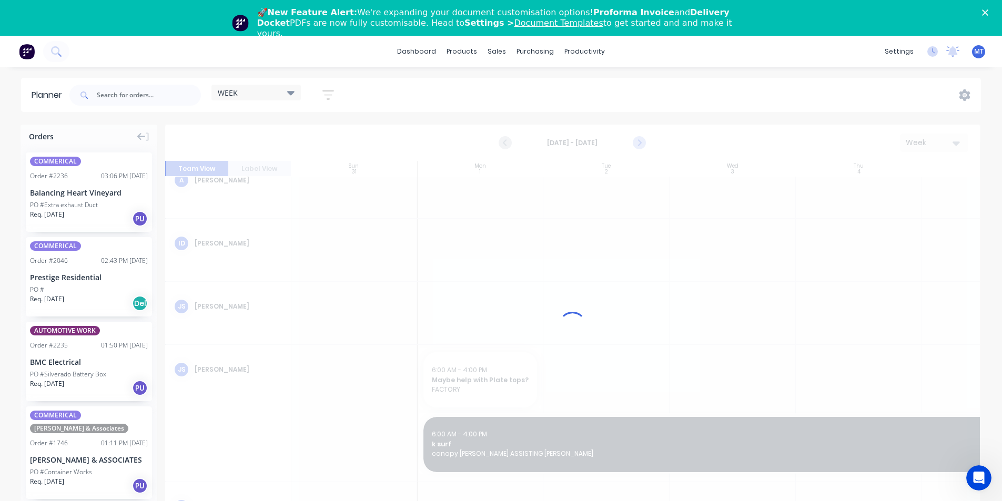
scroll to position [135, 1]
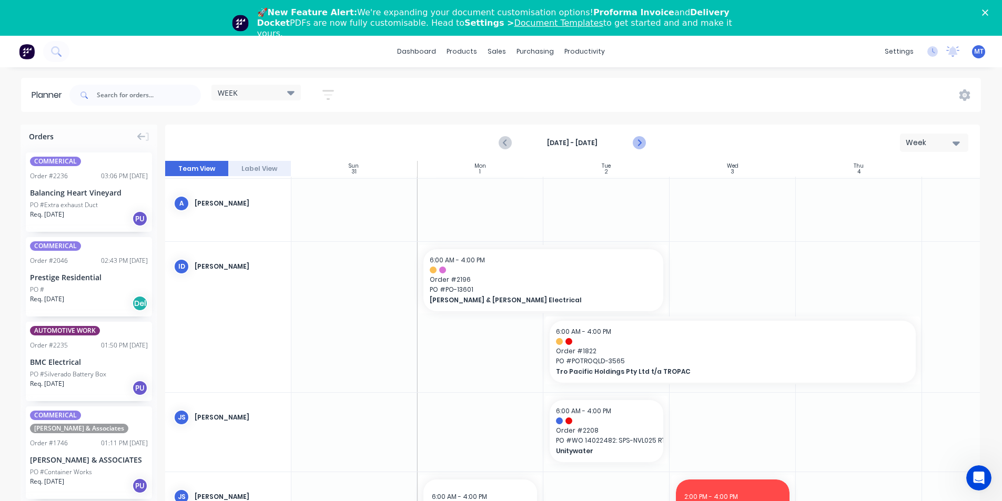
click at [638, 143] on icon "Next page" at bounding box center [639, 143] width 13 height 13
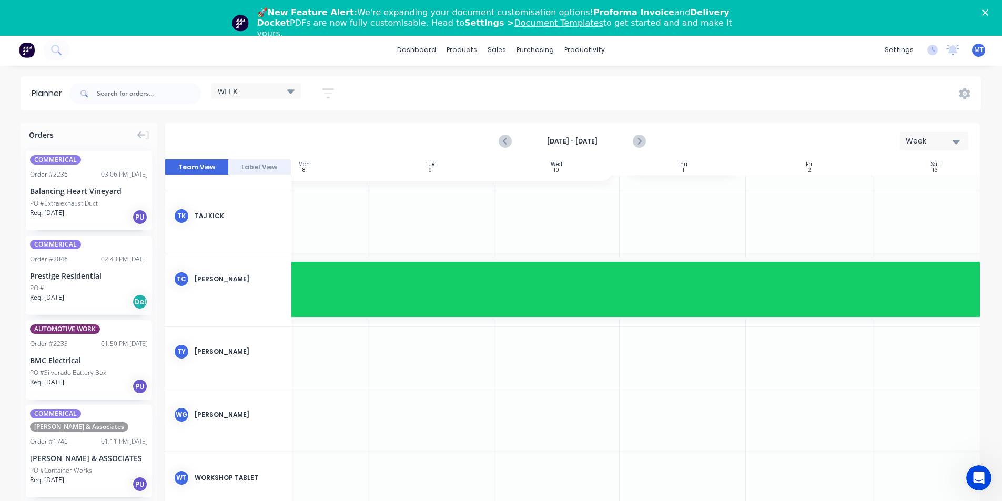
scroll to position [0, 0]
